Goal: Task Accomplishment & Management: Manage account settings

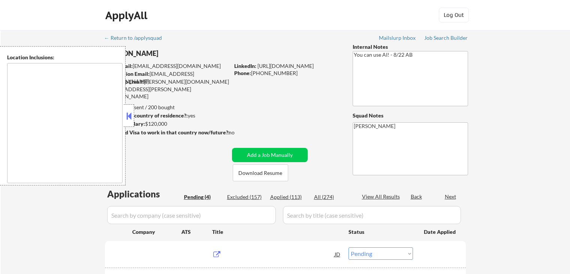
select select ""pending""
type textarea "[GEOGRAPHIC_DATA], [GEOGRAPHIC_DATA] [GEOGRAPHIC_DATA], [GEOGRAPHIC_DATA] [GEOG…"
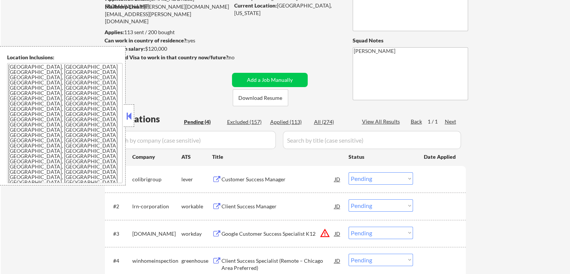
scroll to position [112, 0]
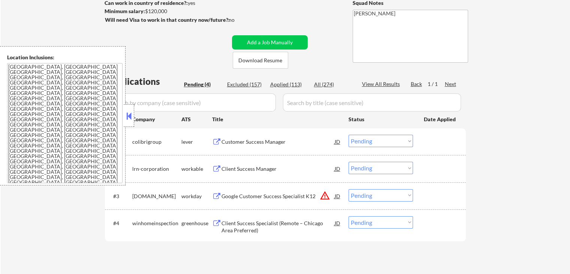
click at [244, 138] on div "Customer Success Manager" at bounding box center [277, 141] width 113 height 7
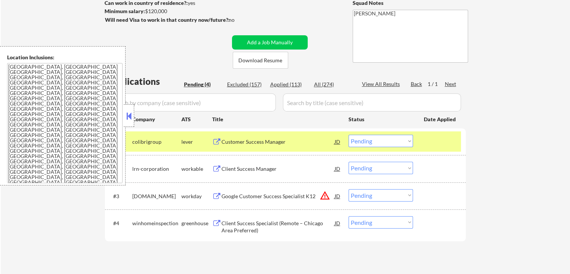
click at [238, 168] on div "Client Success Manager" at bounding box center [277, 168] width 113 height 7
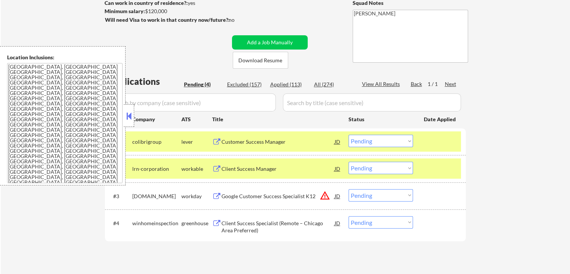
drag, startPoint x: 238, startPoint y: 190, endPoint x: 240, endPoint y: 203, distance: 12.6
click at [238, 191] on div "Google Customer Success Specialist K12" at bounding box center [277, 195] width 113 height 13
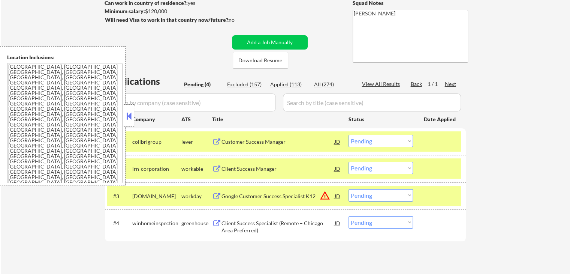
click at [241, 227] on div "Client Success Specialist (Remote – Chicago Area Preferred)" at bounding box center [277, 226] width 113 height 15
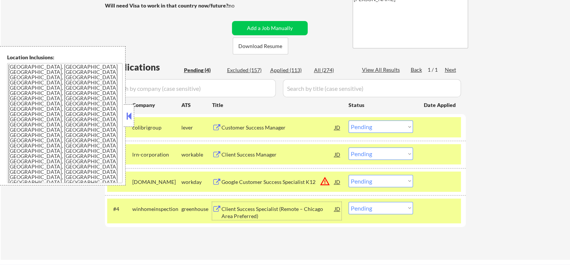
scroll to position [150, 0]
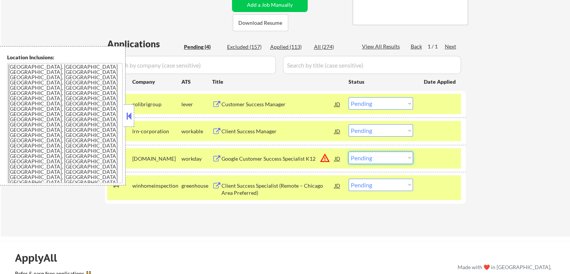
click at [376, 155] on select "Choose an option... Pending Applied Excluded (Questions) Excluded (Expired) Exc…" at bounding box center [380, 157] width 64 height 12
click at [348, 151] on select "Choose an option... Pending Applied Excluded (Questions) Excluded (Expired) Exc…" at bounding box center [380, 157] width 64 height 12
select select ""pending""
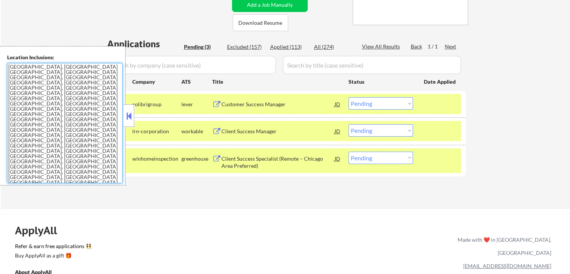
drag, startPoint x: 82, startPoint y: 120, endPoint x: 0, endPoint y: 38, distance: 116.3
click at [79, 126] on textarea "[GEOGRAPHIC_DATA], [GEOGRAPHIC_DATA] [GEOGRAPHIC_DATA], [GEOGRAPHIC_DATA] [GEOG…" at bounding box center [64, 123] width 115 height 120
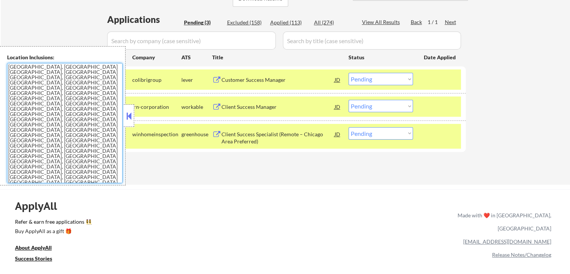
scroll to position [225, 0]
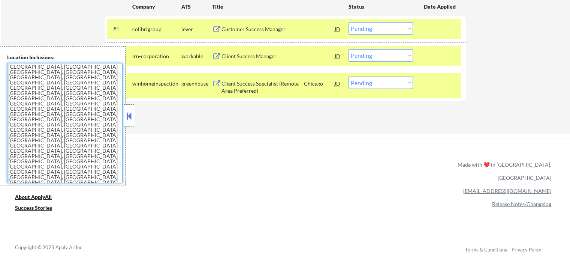
drag, startPoint x: 367, startPoint y: 27, endPoint x: 369, endPoint y: 32, distance: 5.4
click at [368, 27] on select "Choose an option... Pending Applied Excluded (Questions) Excluded (Expired) Exc…" at bounding box center [380, 28] width 64 height 12
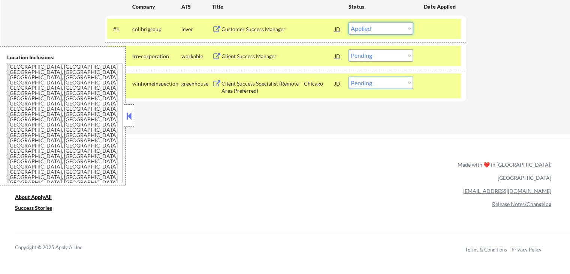
click at [348, 22] on select "Choose an option... Pending Applied Excluded (Questions) Excluded (Expired) Exc…" at bounding box center [380, 28] width 64 height 12
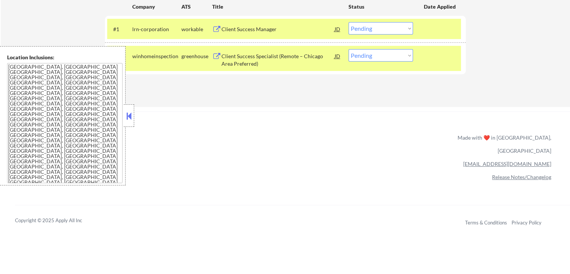
click at [381, 30] on select "Choose an option... Pending Applied Excluded (Questions) Excluded (Expired) Exc…" at bounding box center [380, 28] width 64 height 12
click at [348, 22] on select "Choose an option... Pending Applied Excluded (Questions) Excluded (Expired) Exc…" at bounding box center [380, 28] width 64 height 12
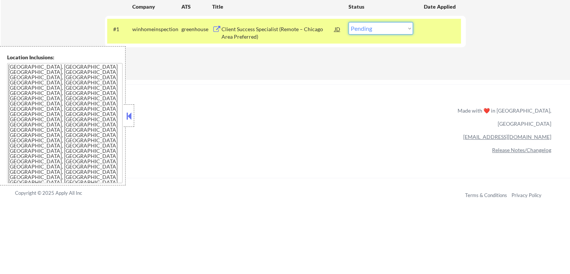
click at [376, 27] on select "Choose an option... Pending Applied Excluded (Questions) Excluded (Expired) Exc…" at bounding box center [380, 28] width 64 height 12
select select ""excluded__other_""
click at [348, 22] on select "Choose an option... Pending Applied Excluded (Questions) Excluded (Expired) Exc…" at bounding box center [380, 28] width 64 height 12
click at [319, 107] on div "ApplyAll Refer & earn free applications 👯‍♀️ Buy ApplyAll as a gift 🎁 About App…" at bounding box center [285, 149] width 570 height 119
click at [317, 106] on div "ApplyAll Refer & earn free applications 👯‍♀️ Buy ApplyAll as a gift 🎁 About App…" at bounding box center [285, 149] width 570 height 119
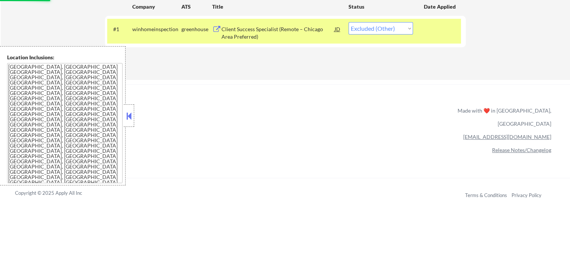
click at [313, 102] on div "ApplyAll Refer & earn free applications 👯‍♀️ Buy ApplyAll as a gift 🎁 About App…" at bounding box center [285, 149] width 570 height 119
click at [304, 72] on div "← Return to /applysquad Mailslurp Inbox Job Search Builder [PERSON_NAME] User E…" at bounding box center [285, 119] width 570 height 689
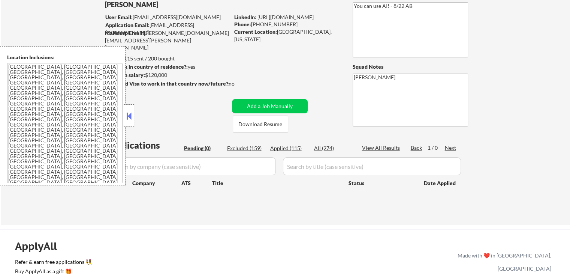
scroll to position [37, 0]
